Goal: Task Accomplishment & Management: Use online tool/utility

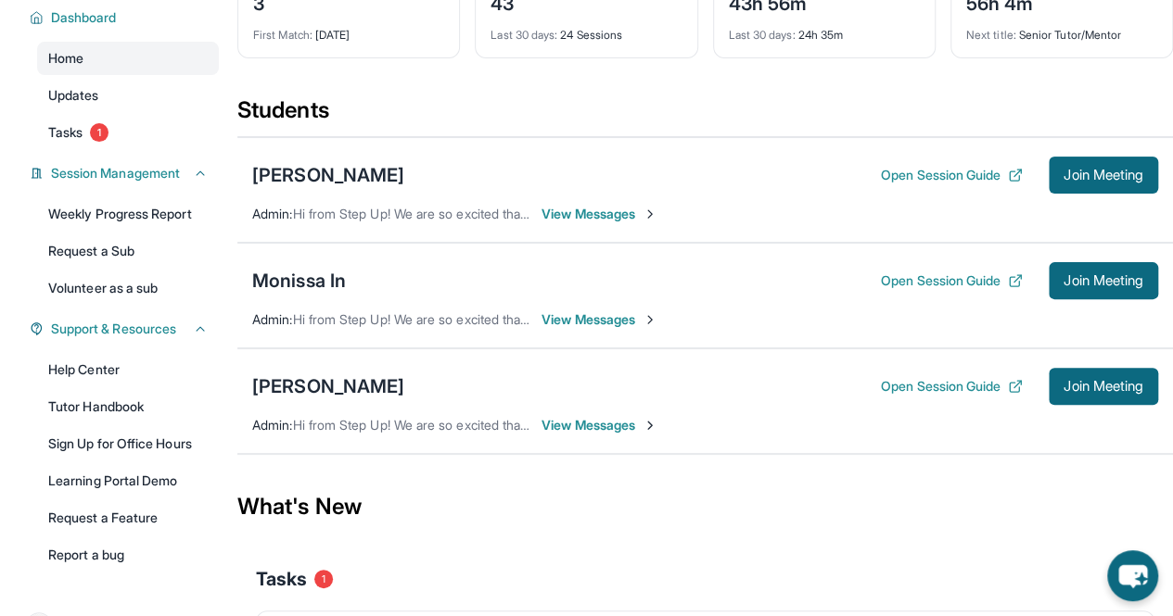
scroll to position [149, 0]
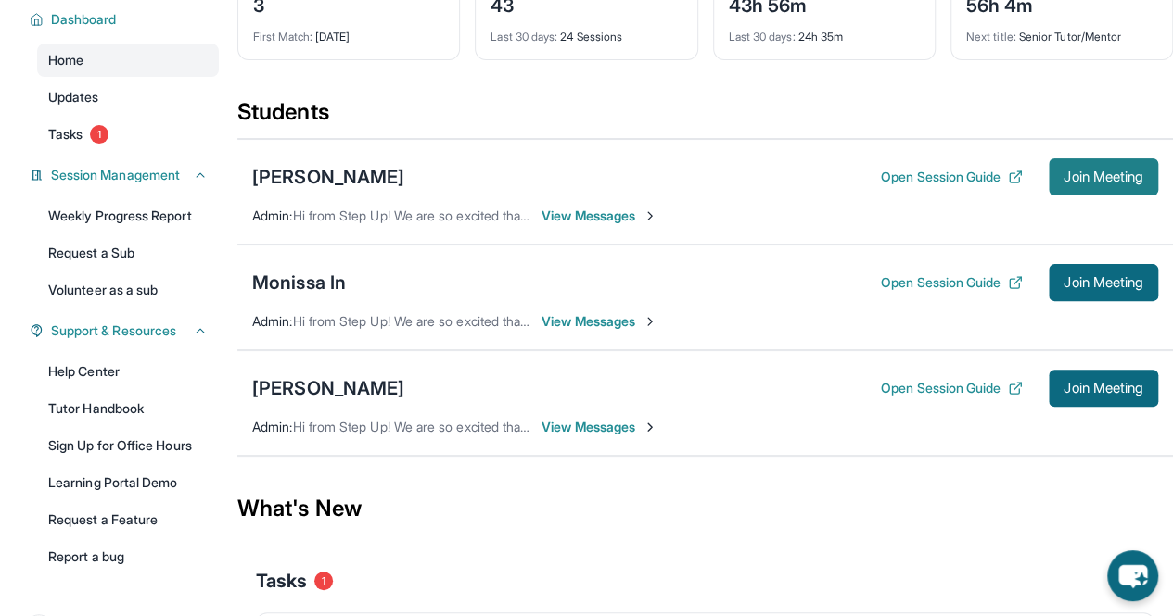
click at [1067, 175] on span "Join Meeting" at bounding box center [1103, 176] width 80 height 11
click at [291, 278] on div "Monissa In" at bounding box center [299, 283] width 94 height 26
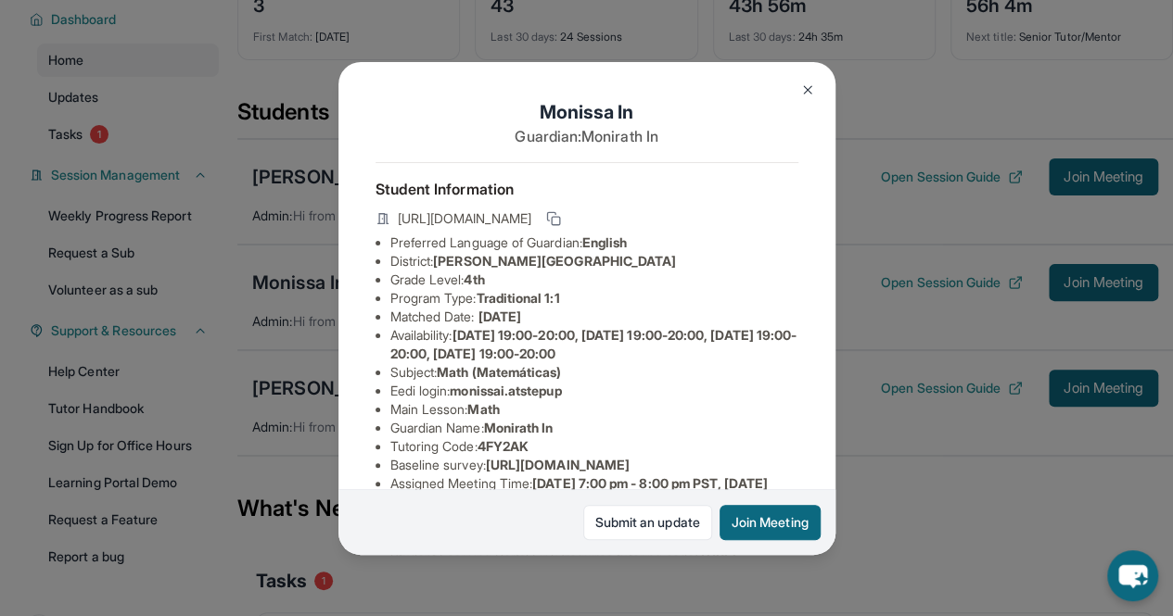
click at [803, 88] on img at bounding box center [807, 89] width 15 height 15
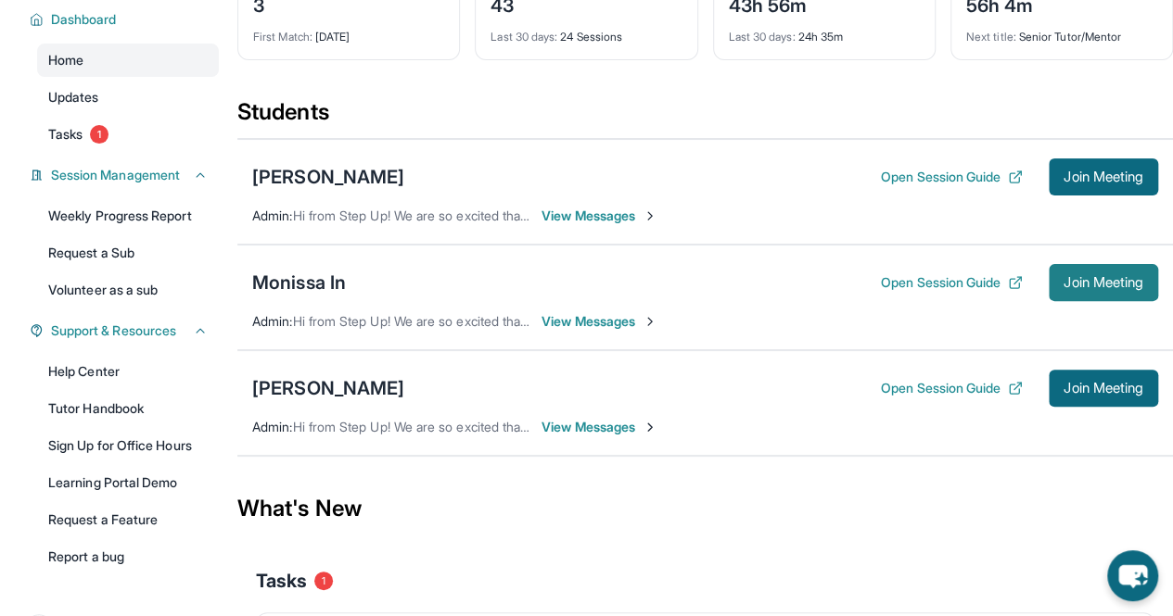
click at [1066, 278] on span "Join Meeting" at bounding box center [1103, 282] width 80 height 11
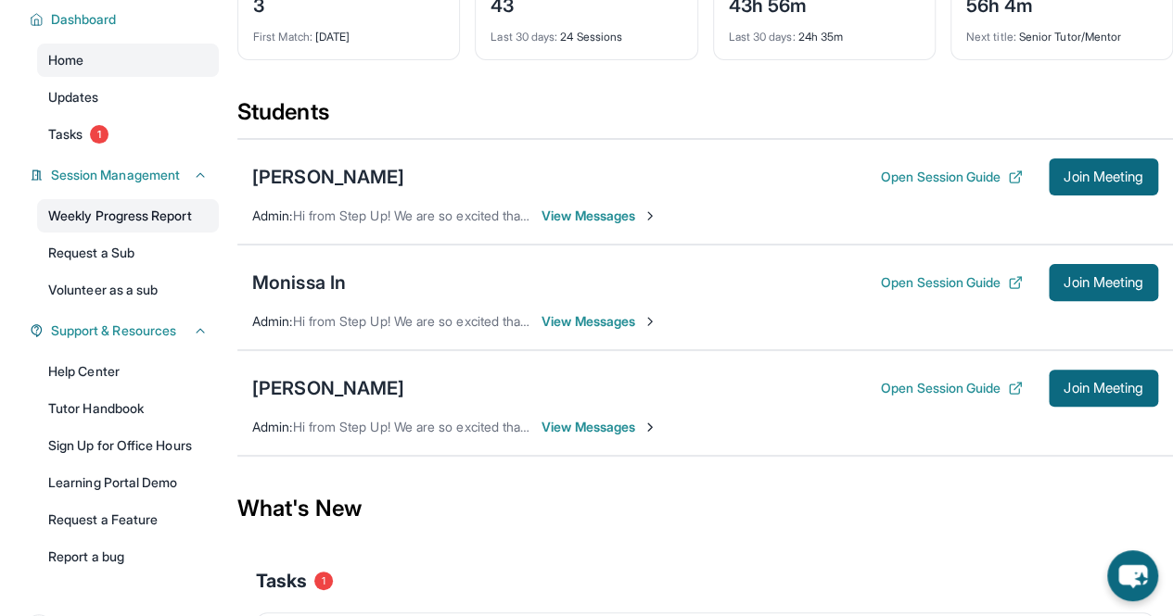
click at [171, 217] on link "Weekly Progress Report" at bounding box center [128, 215] width 182 height 33
click at [158, 216] on link "Weekly Progress Report" at bounding box center [128, 215] width 182 height 33
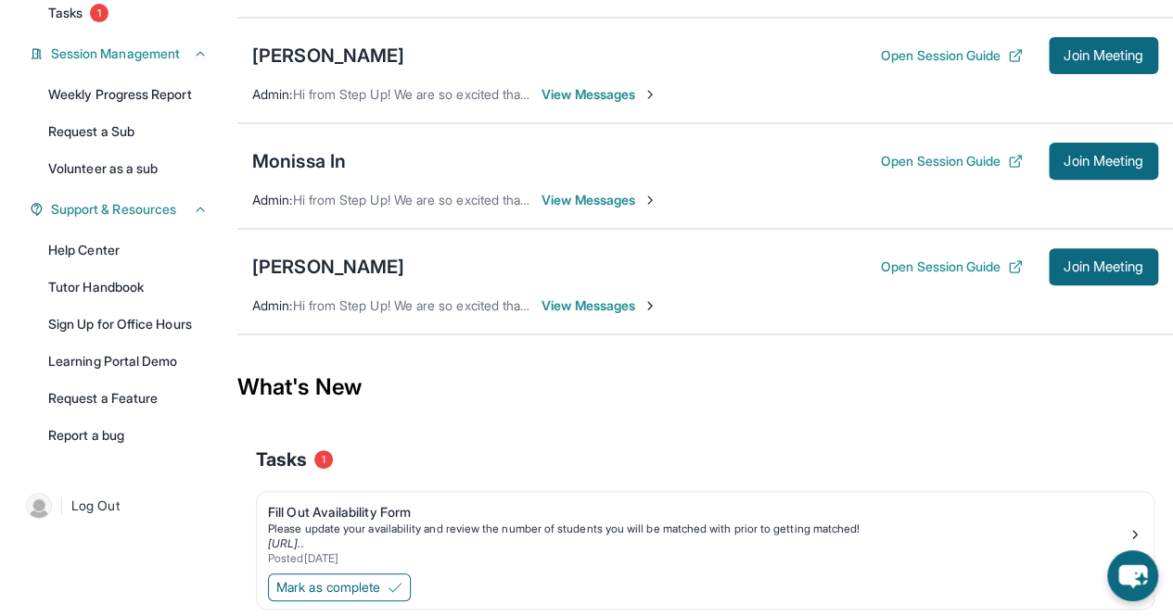
scroll to position [272, 0]
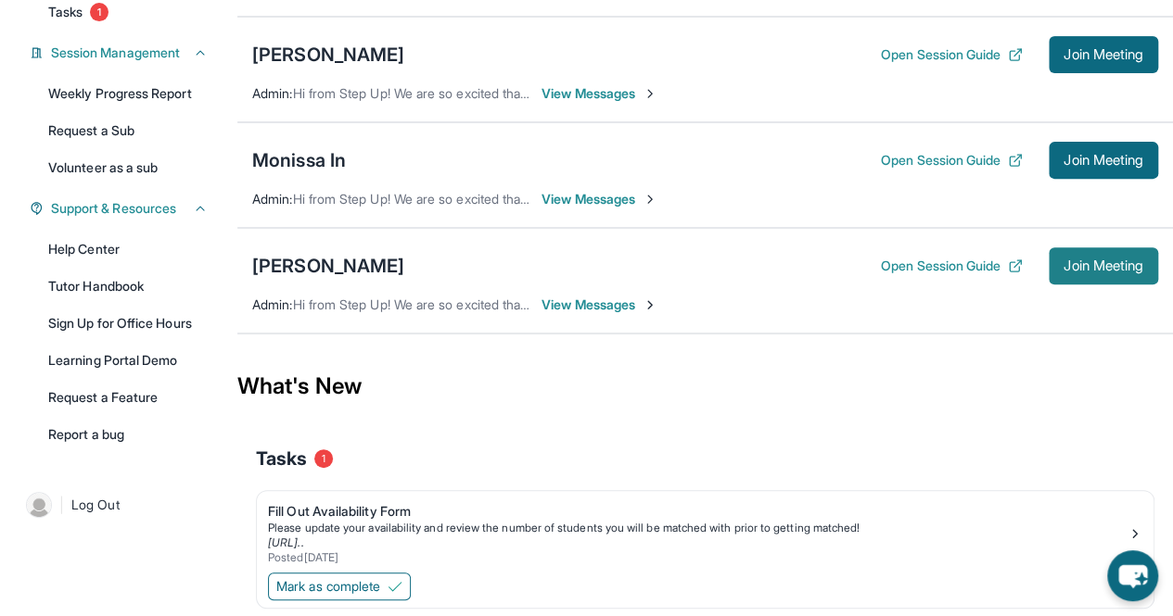
click at [1103, 265] on span "Join Meeting" at bounding box center [1103, 265] width 80 height 11
click at [363, 273] on div "[PERSON_NAME]" at bounding box center [328, 266] width 152 height 26
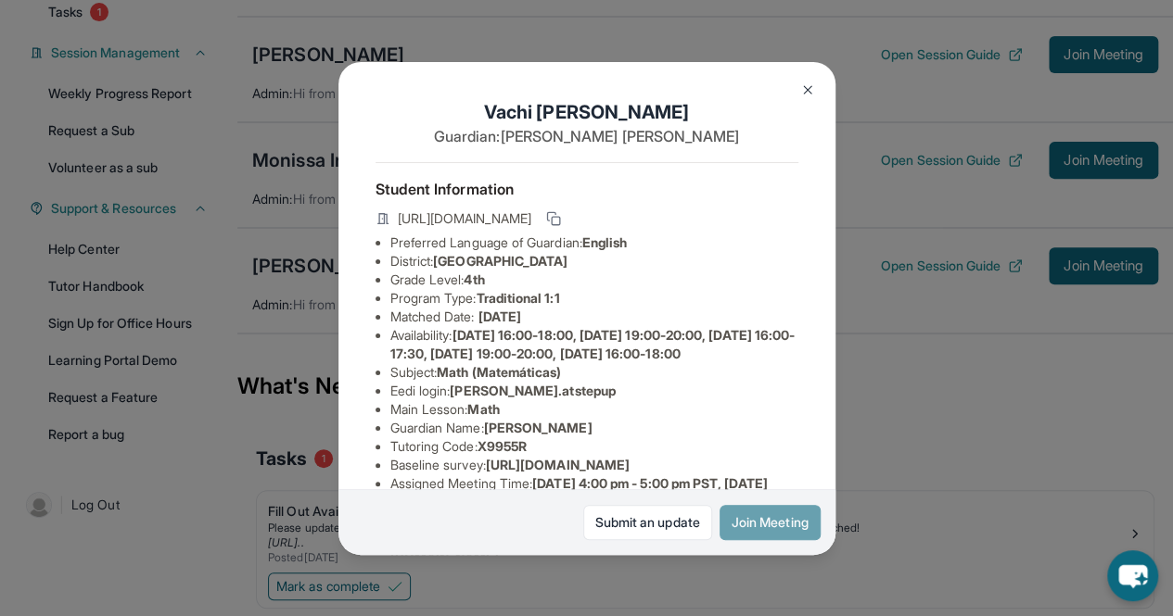
click at [736, 517] on button "Join Meeting" at bounding box center [769, 522] width 101 height 35
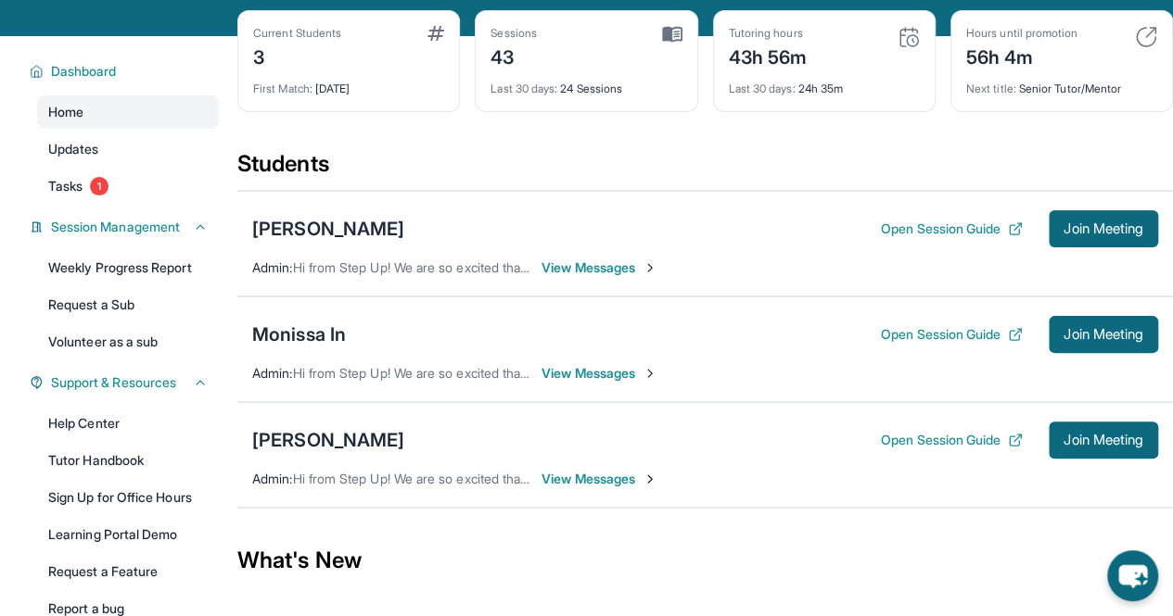
scroll to position [98, 0]
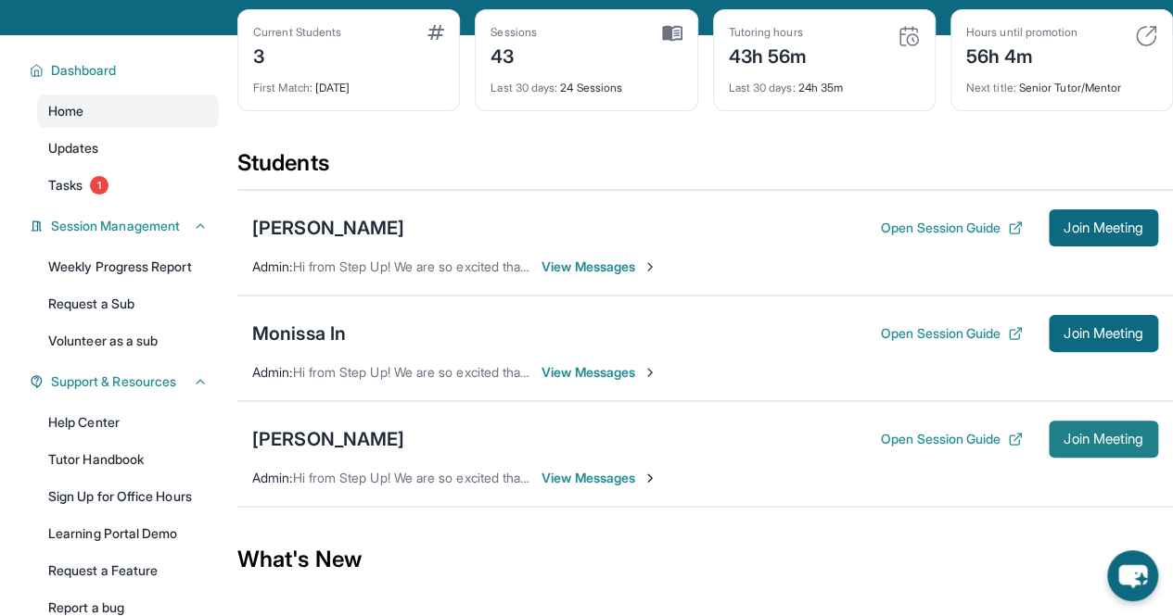
click at [1081, 448] on button "Join Meeting" at bounding box center [1102, 439] width 109 height 37
click at [143, 265] on link "Weekly Progress Report" at bounding box center [128, 266] width 182 height 33
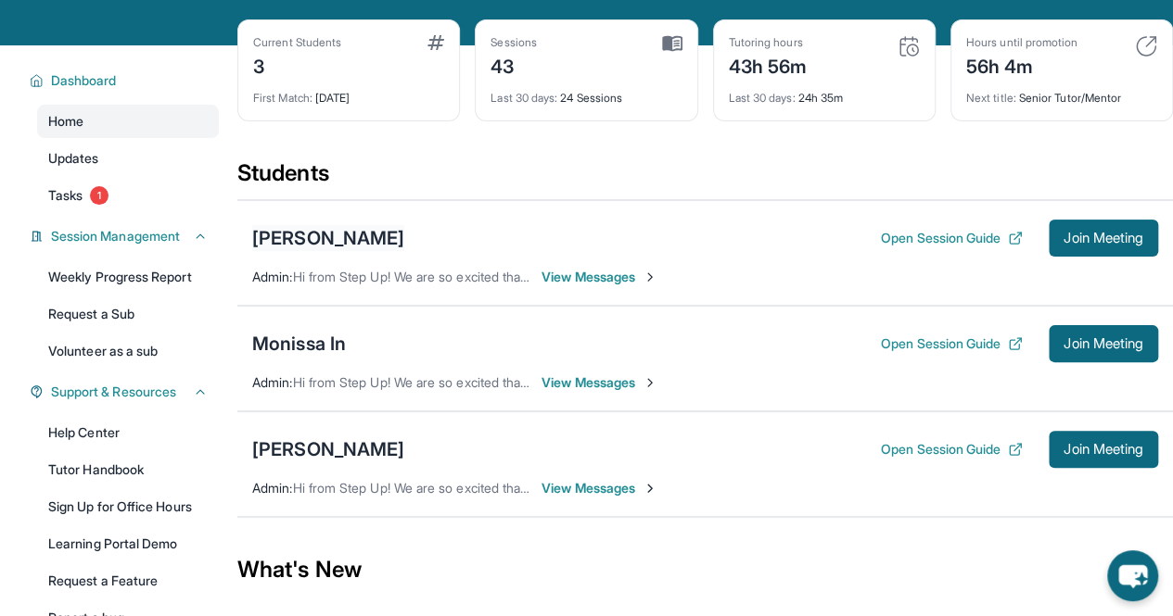
scroll to position [111, 0]
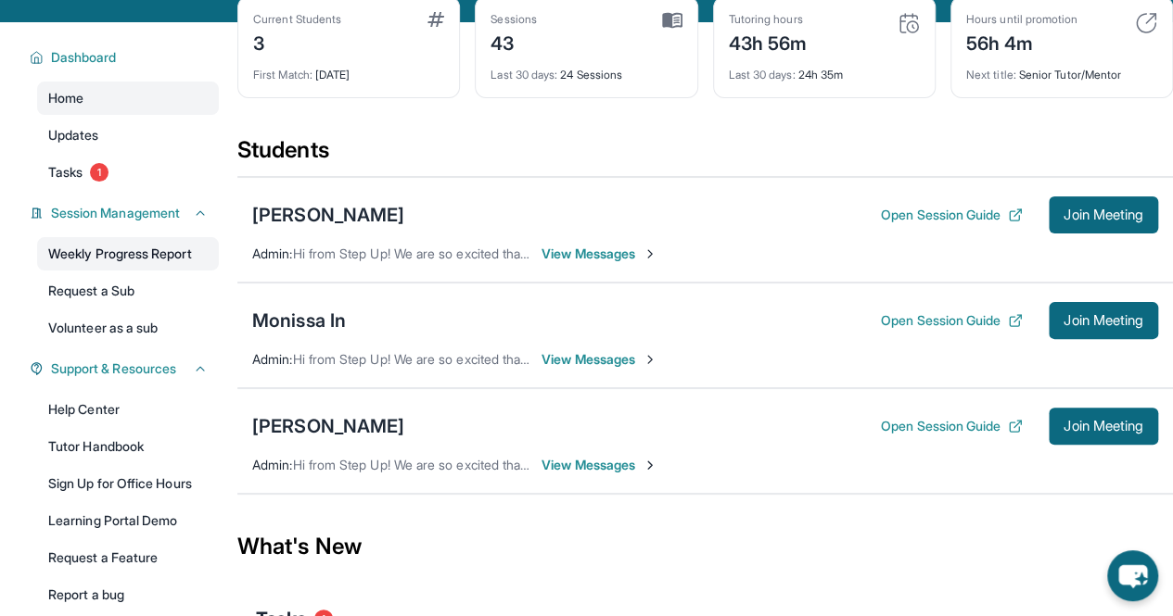
click at [163, 249] on link "Weekly Progress Report" at bounding box center [128, 253] width 182 height 33
click at [324, 413] on div "[PERSON_NAME]" at bounding box center [328, 426] width 152 height 26
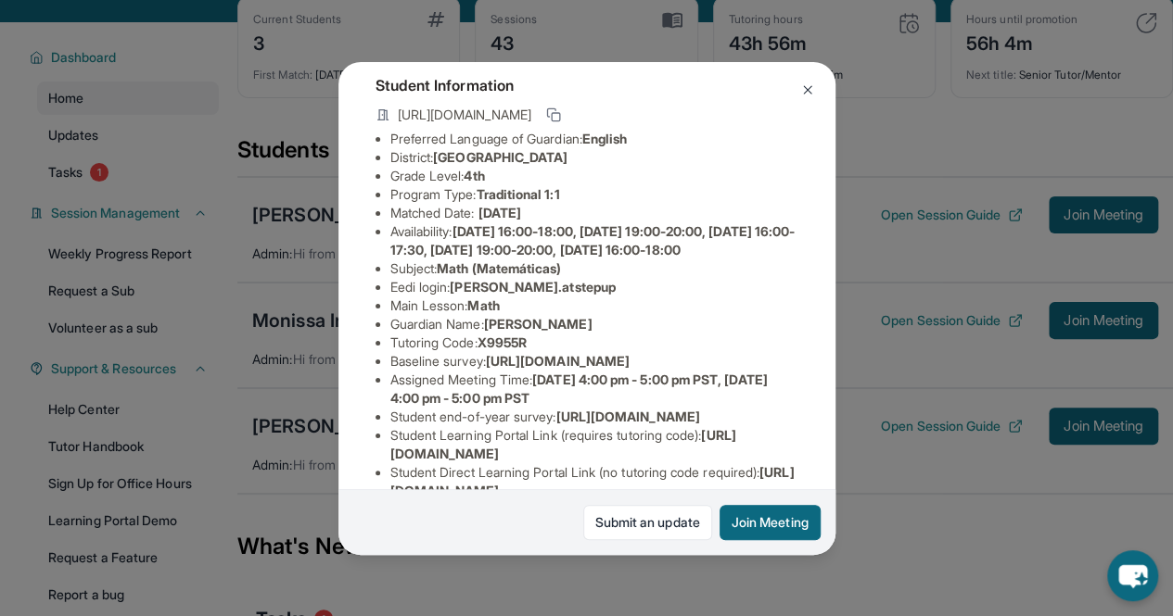
scroll to position [107, 0]
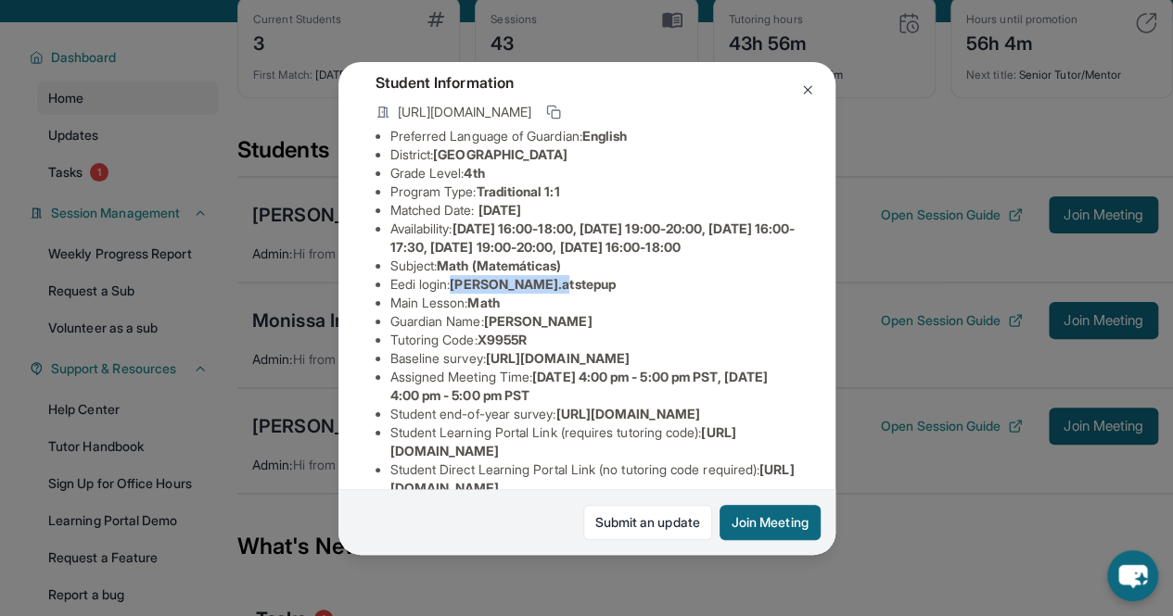
copy span "[PERSON_NAME].atstepup"
drag, startPoint x: 458, startPoint y: 316, endPoint x: 573, endPoint y: 323, distance: 115.2
click at [573, 294] on li "Eedi login : [PERSON_NAME].atstepup" at bounding box center [594, 284] width 408 height 19
